Goal: Information Seeking & Learning: Check status

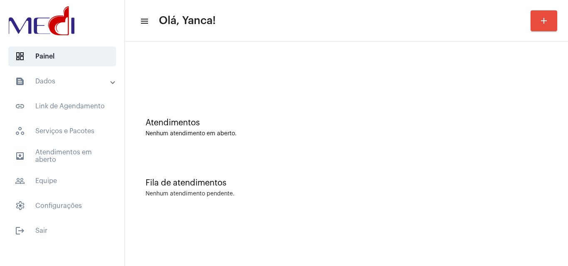
click at [88, 86] on mat-panel-title "text_snippet_outlined Dados" at bounding box center [63, 81] width 96 height 10
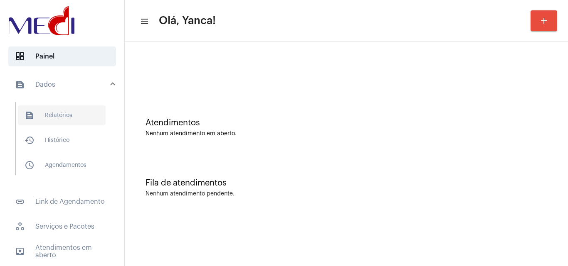
click at [66, 119] on span "text_snippet_outlined Relatórios" at bounding box center [62, 116] width 88 height 20
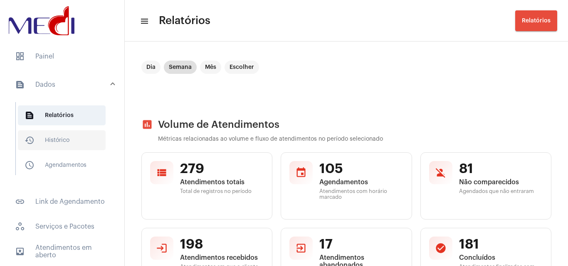
click at [64, 142] on span "history_outlined Histórico" at bounding box center [62, 141] width 88 height 20
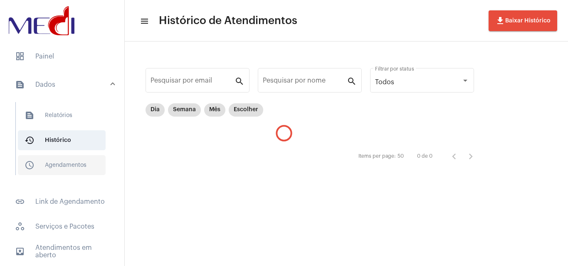
click at [67, 164] on span "schedule_outlined Agendamentos" at bounding box center [62, 165] width 88 height 20
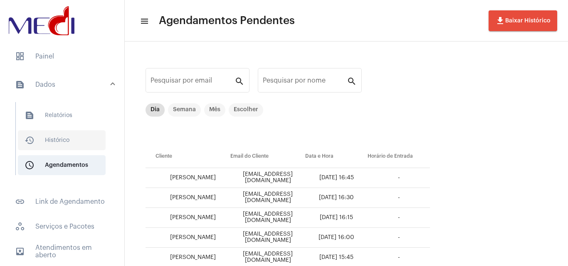
click at [67, 133] on span "history_outlined Histórico" at bounding box center [62, 141] width 88 height 20
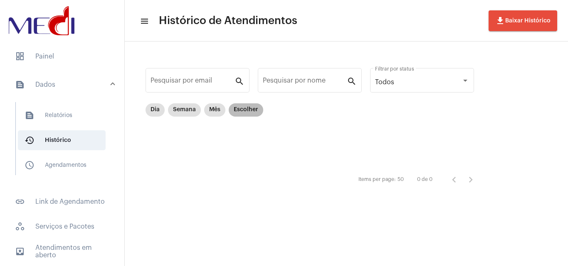
click at [248, 111] on mat-chip "Escolher" at bounding box center [246, 110] width 35 height 13
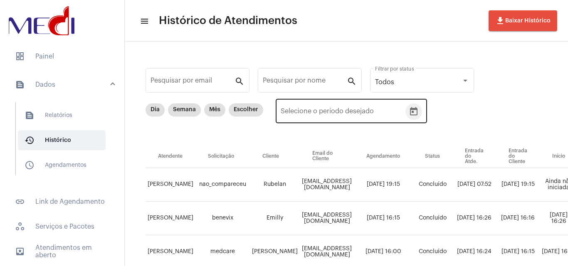
click at [417, 107] on button "Open calendar" at bounding box center [413, 112] width 17 height 17
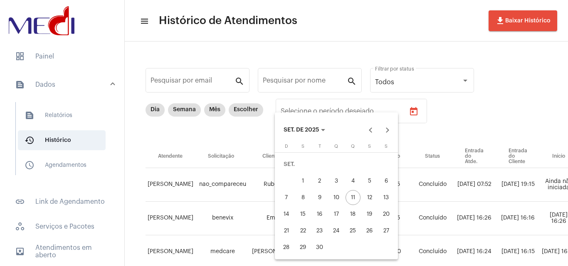
drag, startPoint x: 299, startPoint y: 181, endPoint x: 318, endPoint y: 193, distance: 22.8
click at [300, 181] on div "1" at bounding box center [303, 181] width 15 height 15
type input "[DATE]"
click at [348, 200] on div "11" at bounding box center [352, 197] width 15 height 15
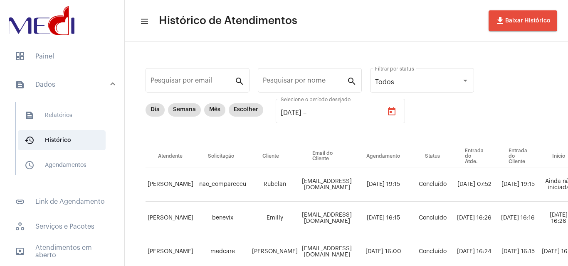
type input "[DATE]"
click at [306, 81] on input "Pesquisar por nome" at bounding box center [305, 82] width 84 height 7
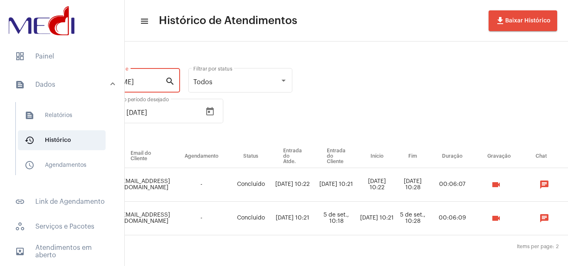
scroll to position [0, 190]
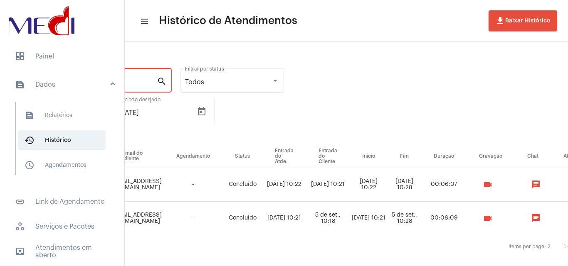
type input "[PERSON_NAME]"
click at [493, 189] on mat-icon "videocam" at bounding box center [488, 185] width 10 height 10
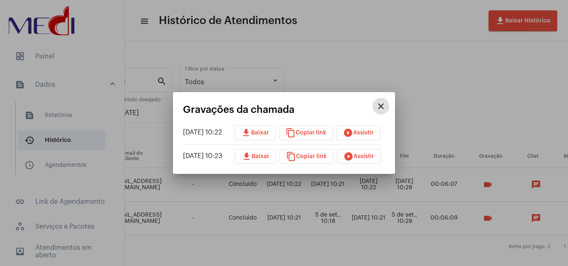
click at [252, 158] on mat-icon "download" at bounding box center [247, 157] width 10 height 10
click at [381, 157] on button "play_circle_filled Assistir" at bounding box center [359, 156] width 44 height 15
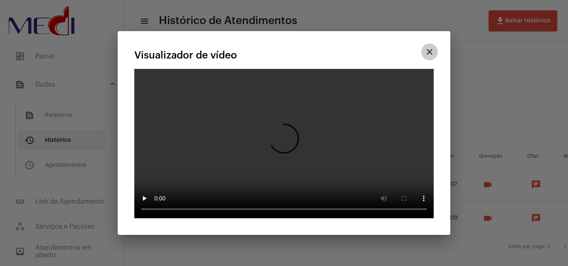
click at [431, 32] on mat-icon "close" at bounding box center [429, 34] width 10 height 10
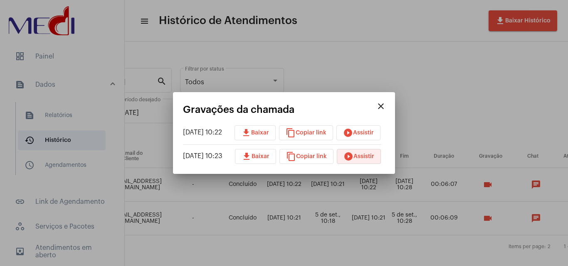
click at [374, 155] on span "play_circle_filled Assistir" at bounding box center [358, 157] width 31 height 6
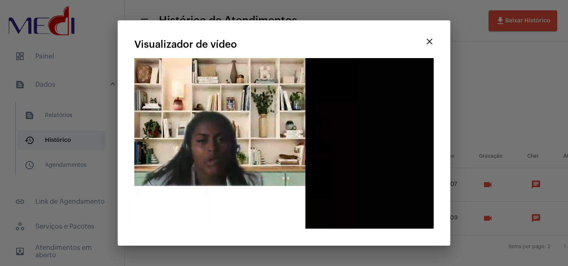
click at [484, 69] on div at bounding box center [284, 133] width 568 height 266
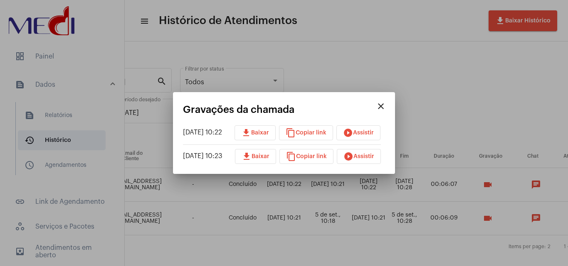
click at [386, 106] on mat-icon "close" at bounding box center [381, 106] width 10 height 10
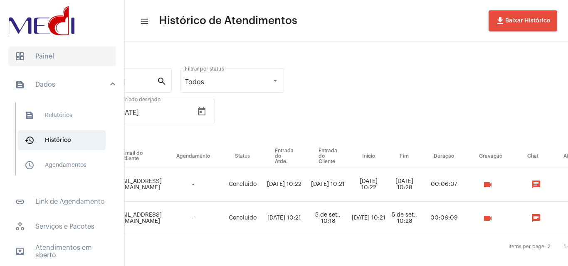
click at [67, 56] on span "dashboard Painel" at bounding box center [62, 57] width 108 height 20
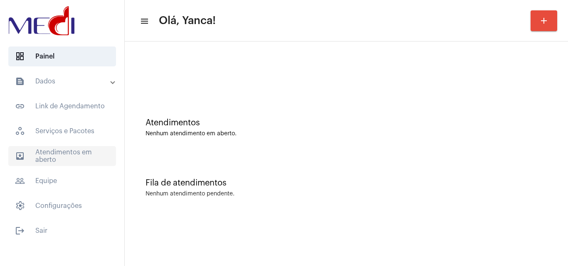
click at [82, 158] on span "outbox_outline Atendimentos em aberto" at bounding box center [62, 156] width 108 height 20
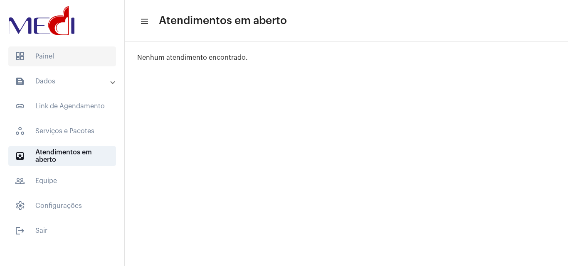
click at [56, 59] on span "dashboard Painel" at bounding box center [62, 57] width 108 height 20
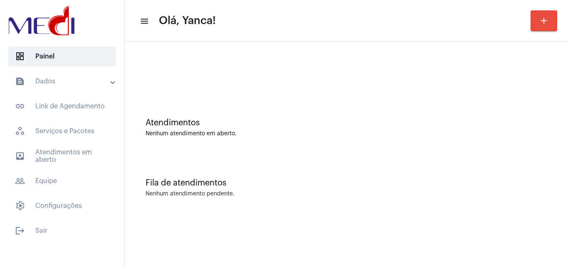
click at [61, 83] on mat-panel-title "text_snippet_outlined Dados" at bounding box center [63, 81] width 96 height 10
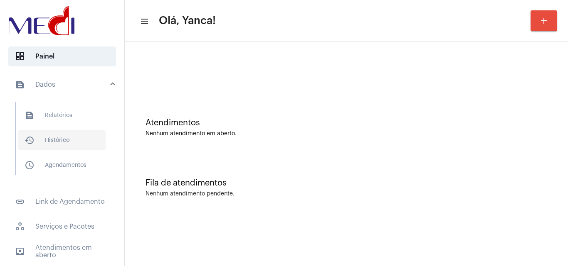
click at [62, 140] on span "history_outlined Histórico" at bounding box center [62, 141] width 88 height 20
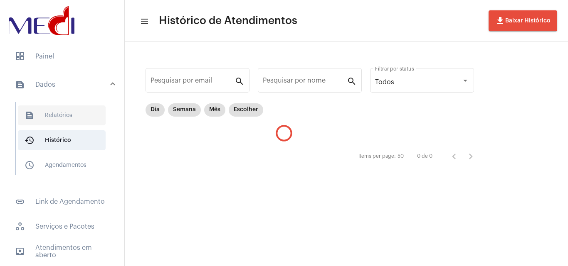
click at [58, 119] on span "text_snippet_outlined Relatórios" at bounding box center [62, 116] width 88 height 20
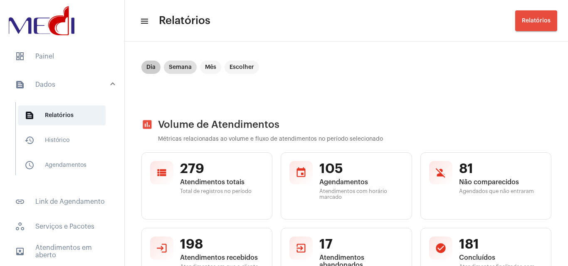
click at [150, 69] on mat-chip "Dia" at bounding box center [150, 67] width 19 height 13
click at [150, 67] on mat-chip "Dia" at bounding box center [150, 67] width 19 height 13
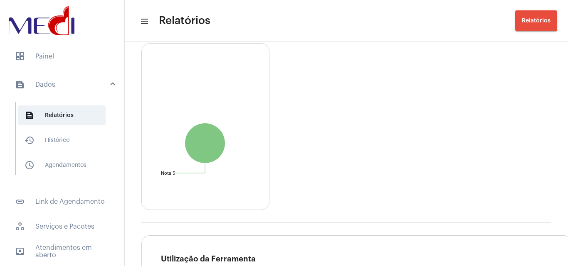
scroll to position [1464, 0]
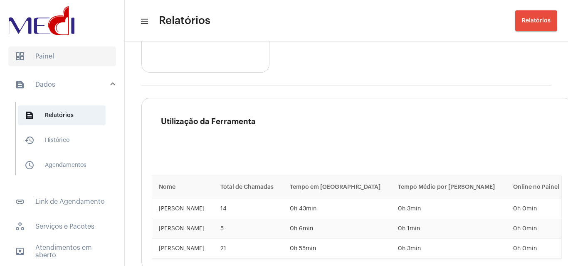
click at [62, 57] on span "dashboard Painel" at bounding box center [62, 57] width 108 height 20
